Goal: Information Seeking & Learning: Learn about a topic

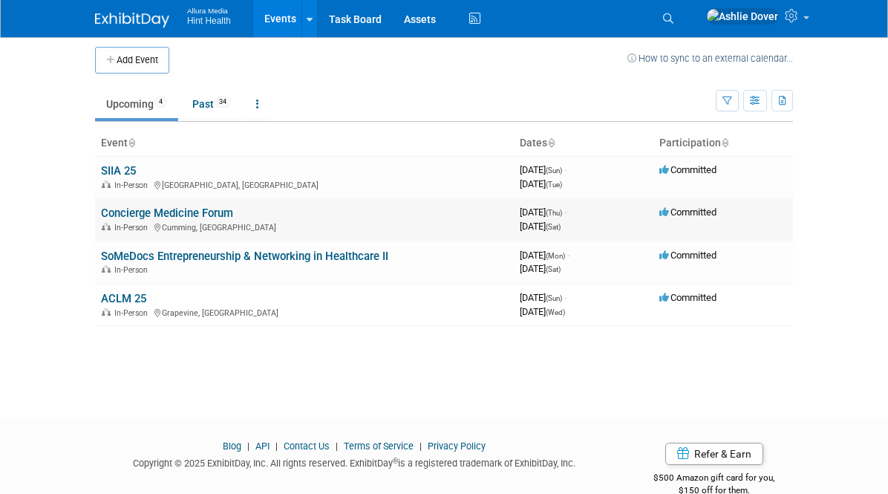
scroll to position [6, 0]
click at [393, 27] on link "Assets" at bounding box center [420, 18] width 54 height 37
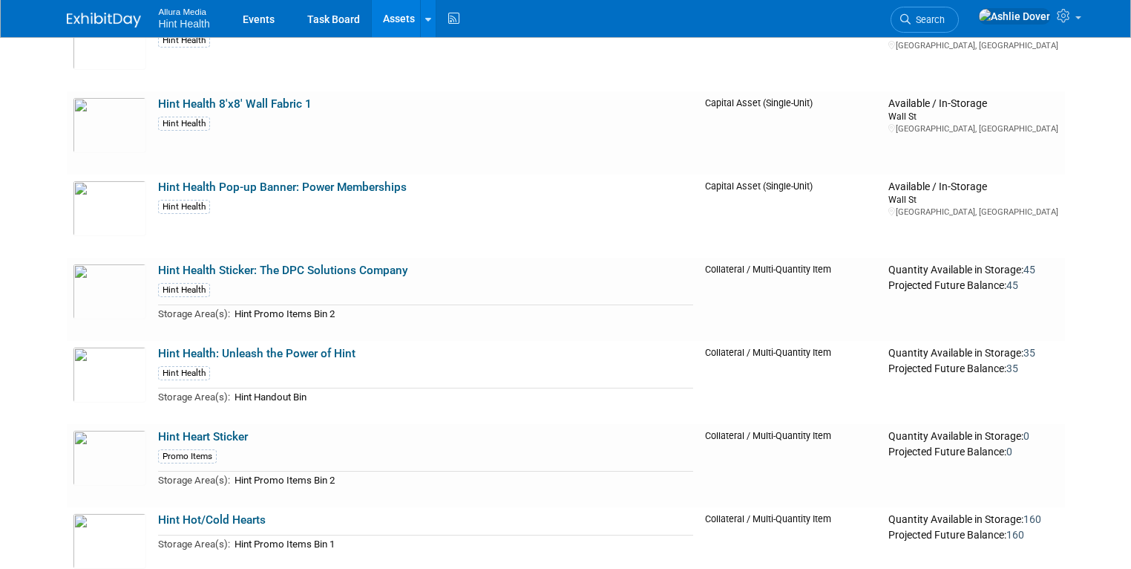
scroll to position [4401, 0]
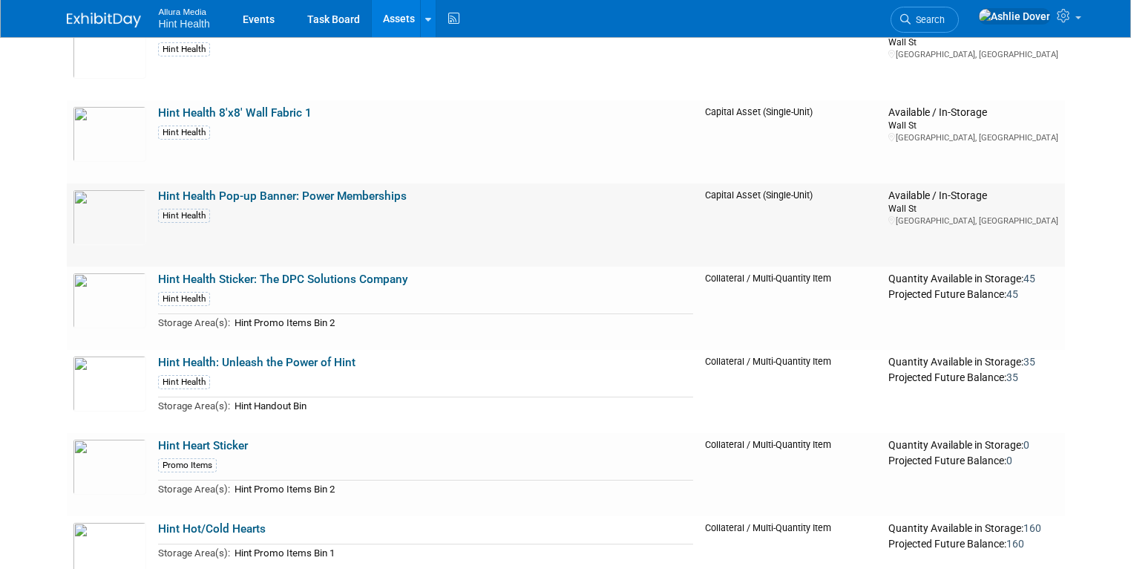
click at [192, 192] on link "Hint Health Pop-up Banner: Power Memberships" at bounding box center [282, 195] width 249 height 13
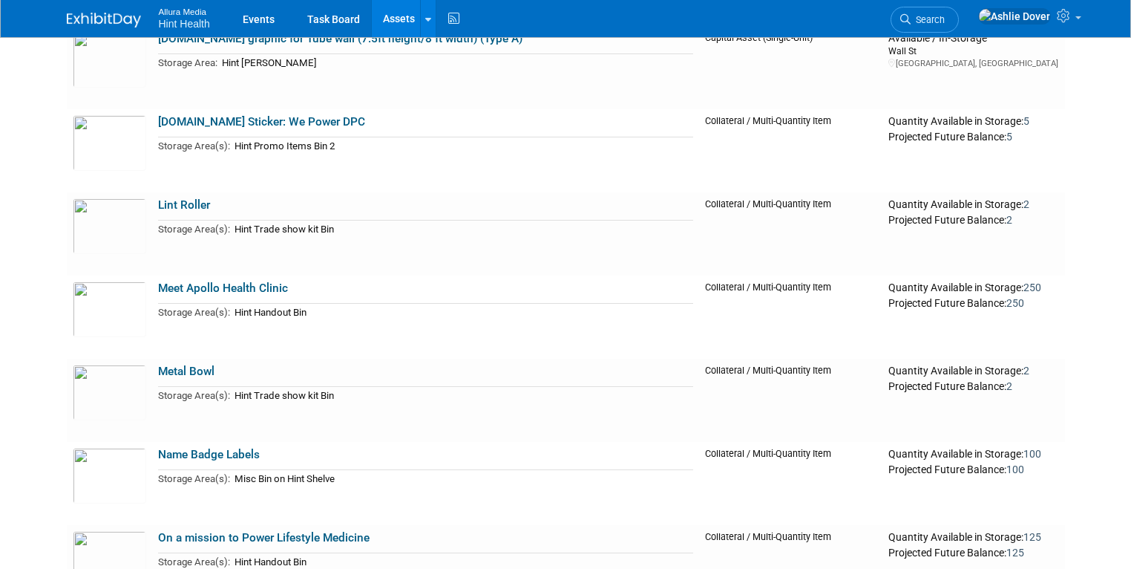
scroll to position [6305, 0]
drag, startPoint x: 221, startPoint y: 227, endPoint x: 334, endPoint y: 228, distance: 112.8
click at [333, 228] on td "Hint Trade show kit Bin" at bounding box center [461, 228] width 463 height 17
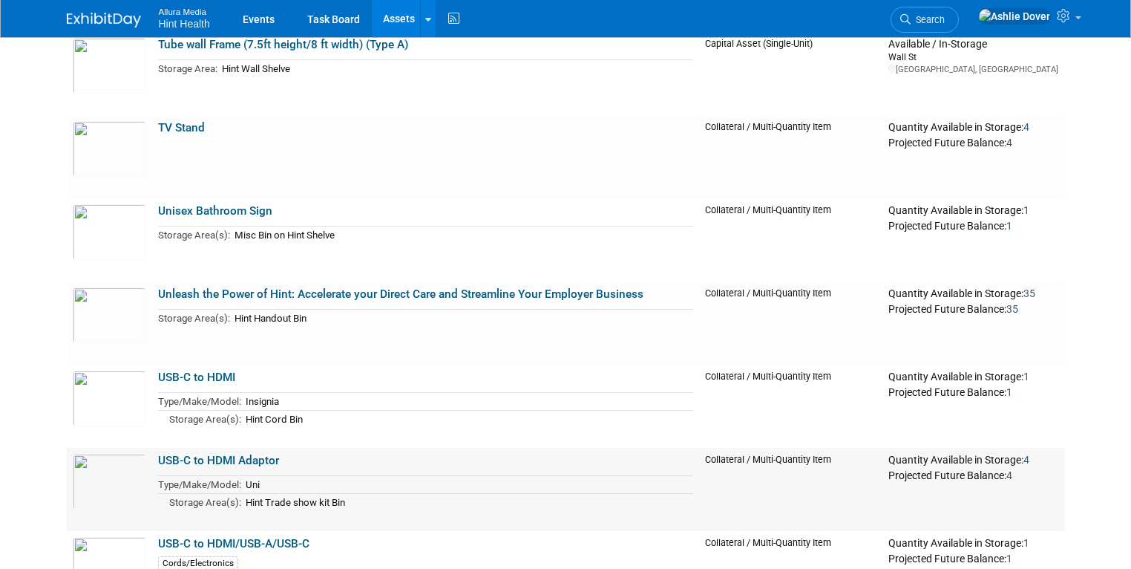
scroll to position [7708, 0]
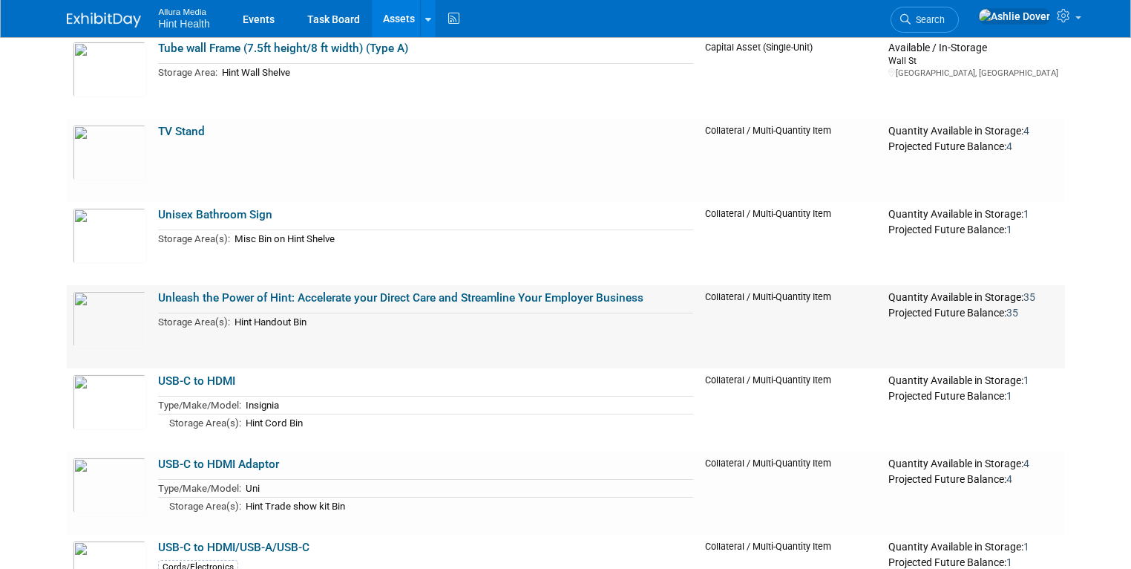
click at [421, 325] on td "Hint Handout Bin" at bounding box center [461, 321] width 463 height 17
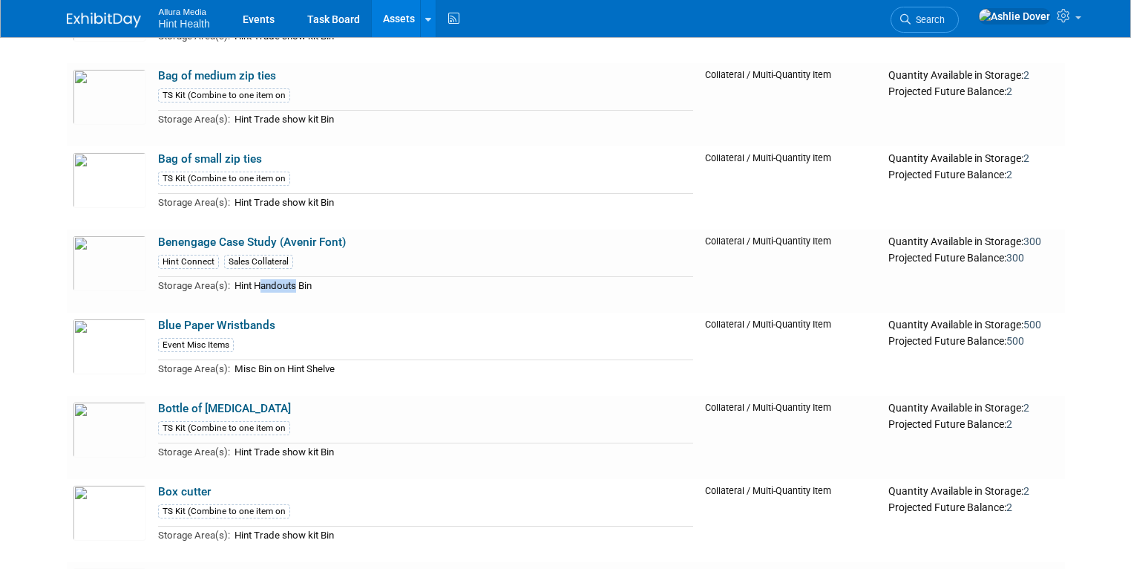
scroll to position [788, 0]
click at [489, 241] on td "Benengage Case Study (Avenir Font) Hint Connect Sales Collateral Storage Area(s…" at bounding box center [425, 270] width 547 height 83
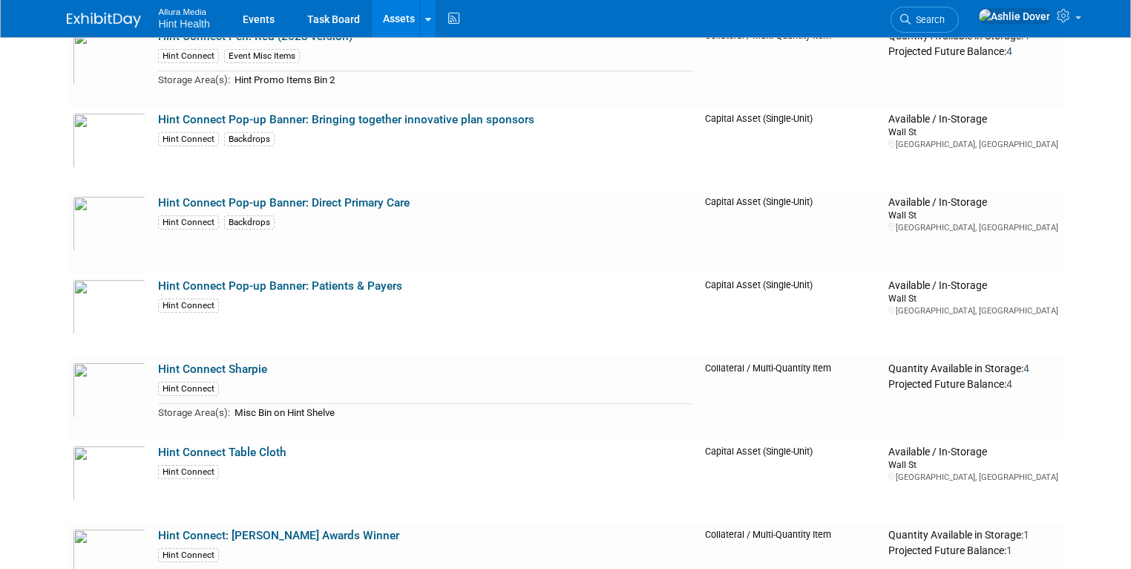
scroll to position [2074, 0]
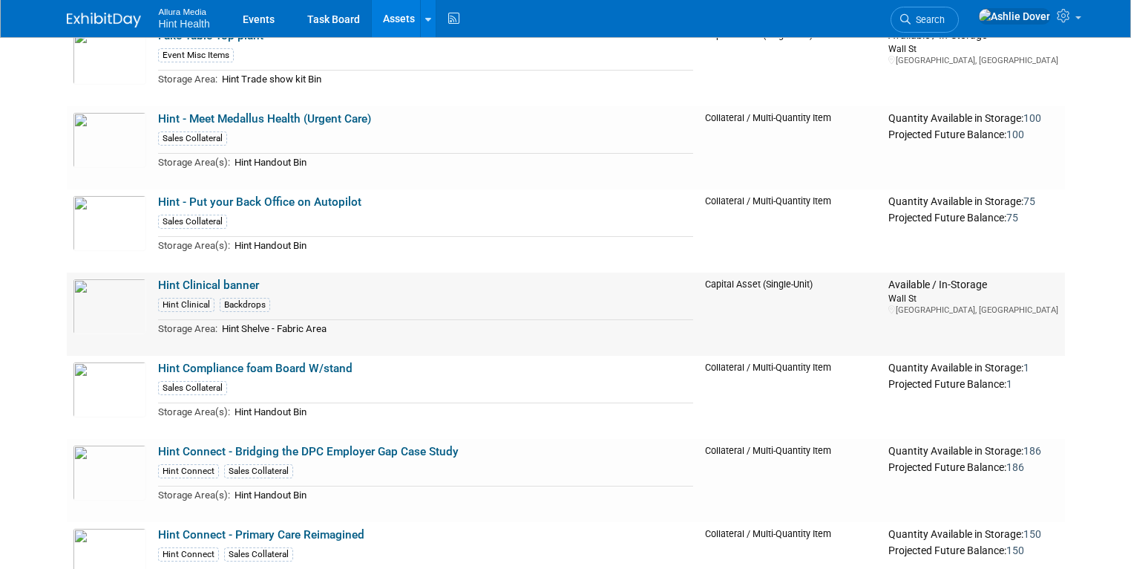
click at [164, 282] on link "Hint Clinical banner" at bounding box center [208, 284] width 101 height 13
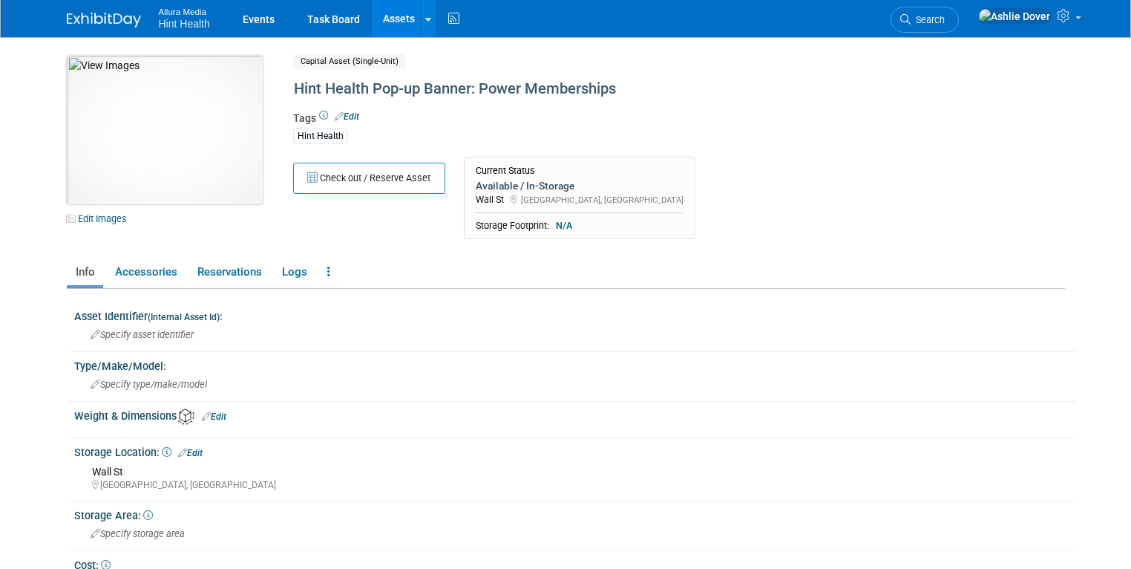
click at [172, 171] on img at bounding box center [165, 130] width 196 height 148
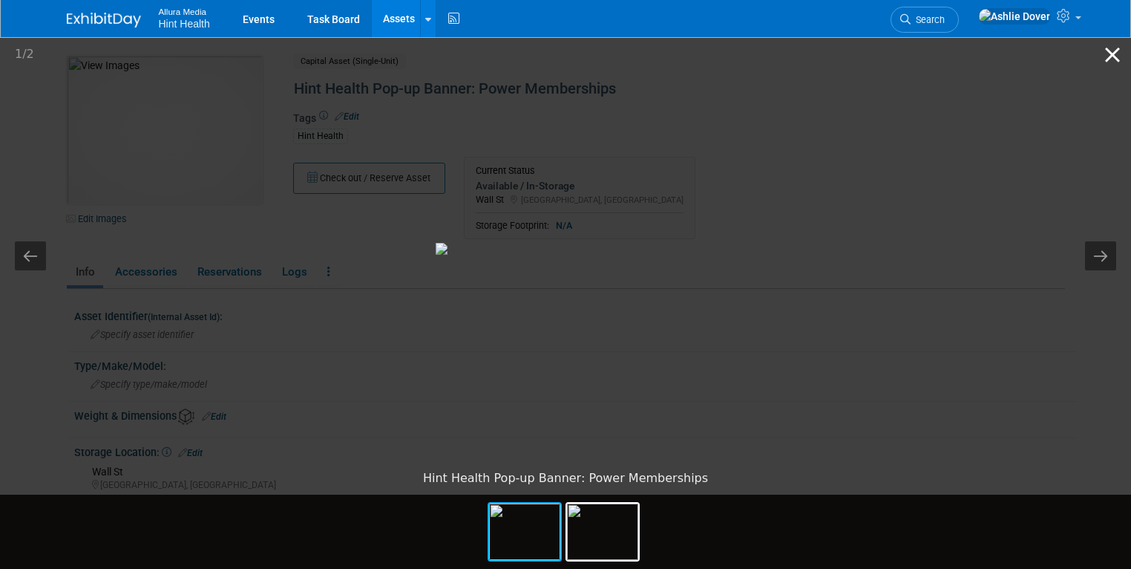
click at [1110, 52] on button "Close gallery" at bounding box center [1112, 54] width 37 height 35
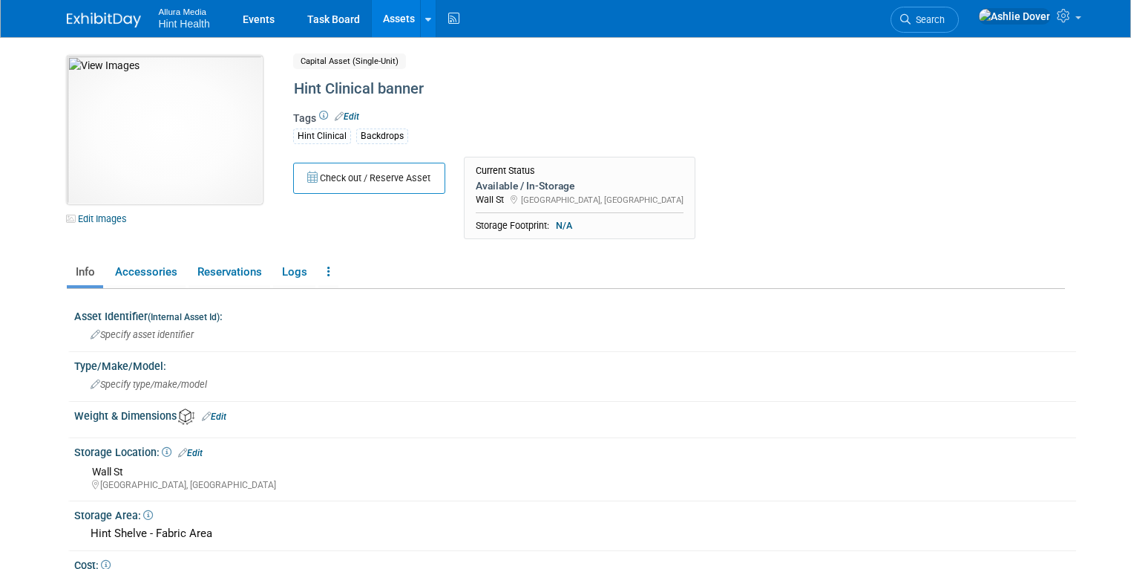
click at [152, 174] on img at bounding box center [165, 130] width 196 height 148
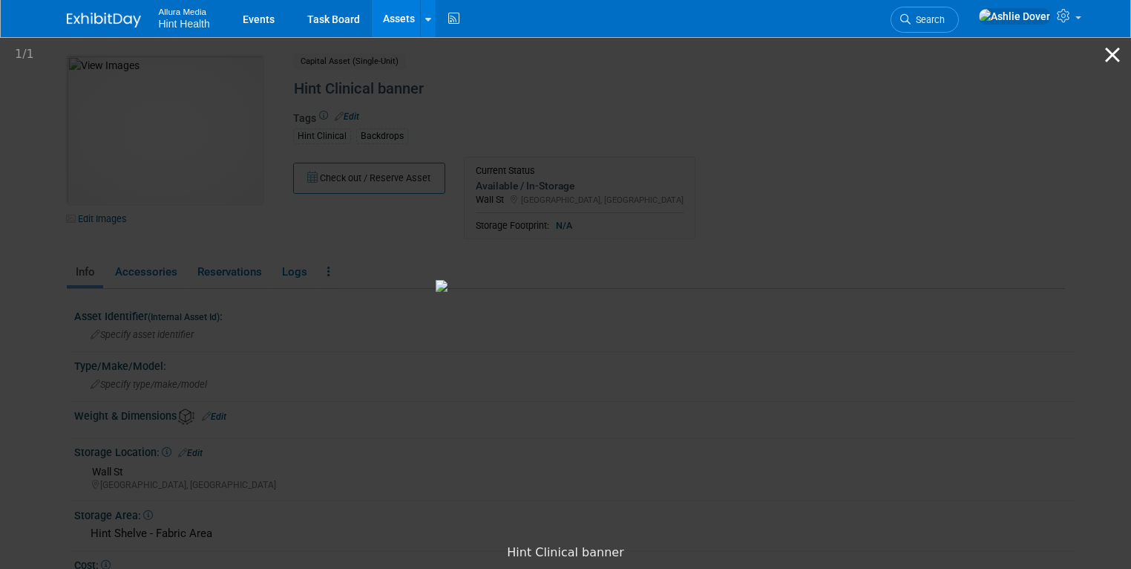
click at [1109, 59] on button "Close gallery" at bounding box center [1112, 54] width 37 height 35
